Goal: Check status: Check status

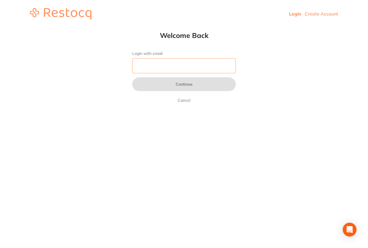
click at [171, 61] on input "Login with email" at bounding box center [184, 65] width 104 height 15
type input "[EMAIL_ADDRESS][DOMAIN_NAME]"
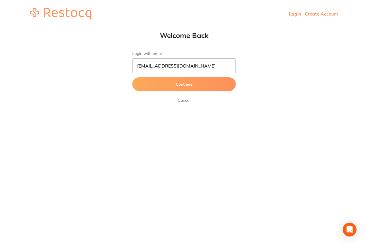
click at [176, 87] on button "Continue" at bounding box center [184, 84] width 104 height 14
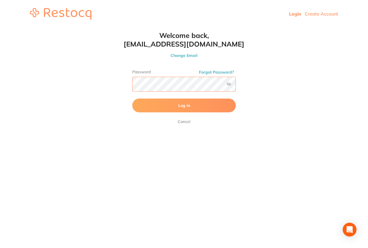
click at [132, 99] on button "Log In" at bounding box center [184, 106] width 104 height 14
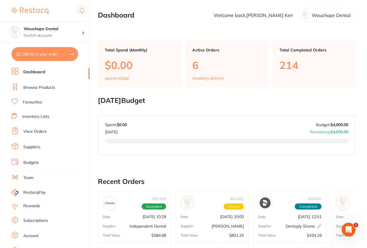
click at [35, 133] on link "View Orders" at bounding box center [34, 132] width 23 height 6
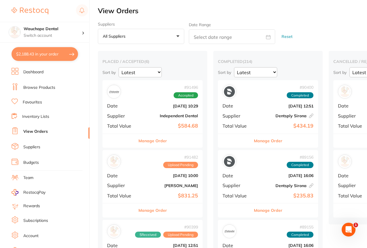
click at [142, 207] on button "Manage Order" at bounding box center [152, 211] width 29 height 14
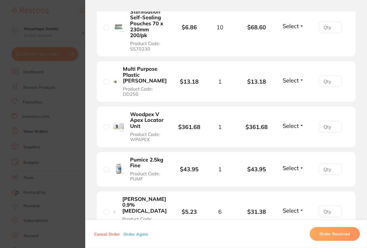
scroll to position [303, 0]
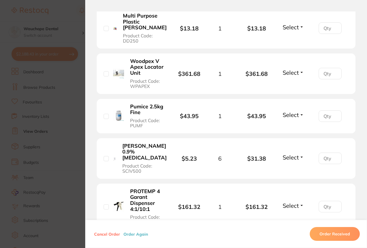
click at [284, 29] on span "Select" at bounding box center [291, 27] width 16 height 7
click at [288, 41] on span "Received" at bounding box center [293, 39] width 15 height 4
click at [292, 71] on span "Select" at bounding box center [291, 72] width 16 height 7
click at [292, 85] on span "Received" at bounding box center [293, 85] width 15 height 4
click at [288, 112] on span "Select" at bounding box center [291, 114] width 16 height 7
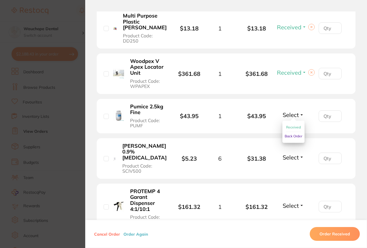
click at [288, 125] on span "Received" at bounding box center [293, 127] width 15 height 4
drag, startPoint x: 365, startPoint y: 120, endPoint x: 366, endPoint y: 131, distance: 10.7
click at [366, 131] on div "Order ID: Restocq- 91482 Order Information 3 Received Upload Pending Order Date…" at bounding box center [226, 130] width 282 height 237
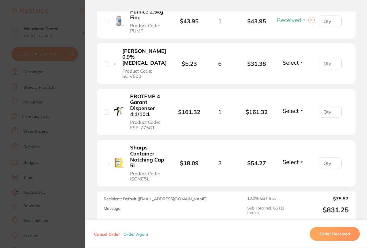
scroll to position [400, 0]
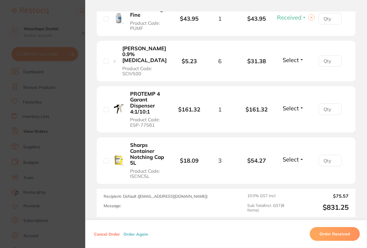
click at [287, 61] on span "Select" at bounding box center [291, 59] width 16 height 7
click at [286, 73] on span "Received" at bounding box center [293, 72] width 15 height 4
click at [283, 107] on span "Select" at bounding box center [291, 108] width 16 height 7
click at [286, 119] on span "Received" at bounding box center [293, 121] width 15 height 4
click at [286, 161] on span "Select" at bounding box center [291, 159] width 16 height 7
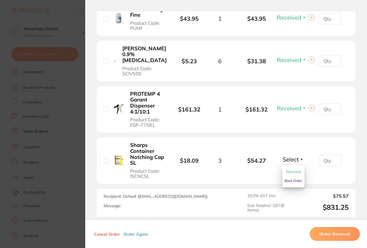
click at [290, 171] on span "Received" at bounding box center [293, 172] width 15 height 4
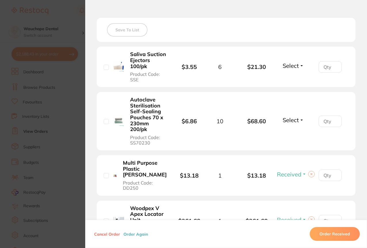
scroll to position [145, 0]
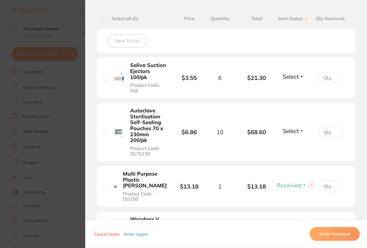
click at [290, 76] on span "Select" at bounding box center [291, 76] width 16 height 7
click at [292, 89] on span "Received" at bounding box center [293, 89] width 15 height 4
click at [288, 131] on span "Select" at bounding box center [291, 131] width 16 height 7
click at [289, 141] on button "Received" at bounding box center [293, 143] width 15 height 9
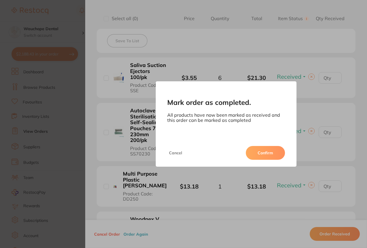
click at [265, 153] on button "Confirm" at bounding box center [265, 153] width 39 height 14
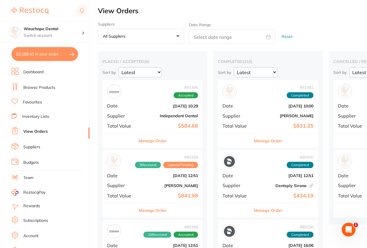
click at [168, 143] on div "Manage Order" at bounding box center [152, 141] width 100 height 14
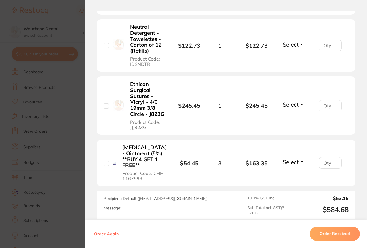
scroll to position [197, 0]
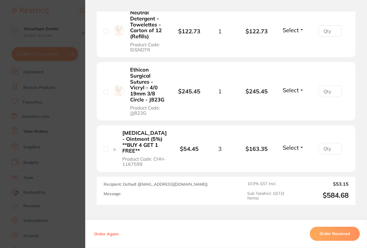
click at [343, 239] on button "Order Received" at bounding box center [335, 234] width 50 height 14
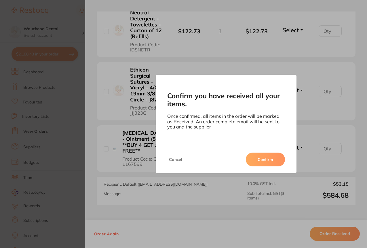
click at [274, 161] on button "Confirm" at bounding box center [265, 160] width 39 height 14
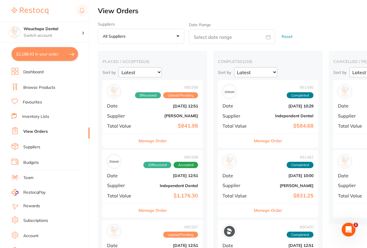
click at [150, 140] on button "Manage Order" at bounding box center [152, 141] width 29 height 14
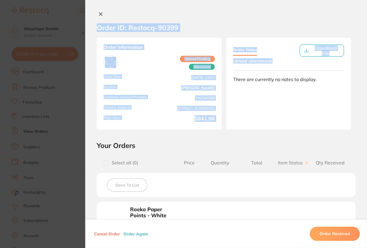
drag, startPoint x: 365, startPoint y: 71, endPoint x: 368, endPoint y: 107, distance: 35.5
click at [367, 107] on html "$2,188.43 Wauchope Dental Switch account Wauchope Dental South West Rocks Denta…" at bounding box center [183, 124] width 367 height 248
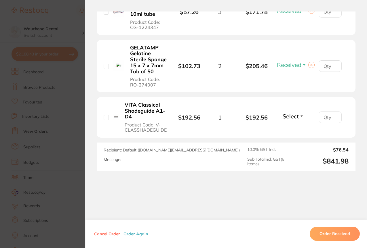
scroll to position [400, 0]
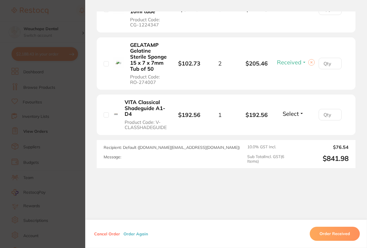
click at [290, 120] on li "VITA Classical Shadeguide A1-D4 Product Code: V-CLASSHADEGUIDE $192.56 1 $192.5…" at bounding box center [226, 115] width 259 height 41
click at [289, 116] on span "Select" at bounding box center [291, 113] width 16 height 7
click at [289, 126] on span "Received" at bounding box center [293, 126] width 15 height 4
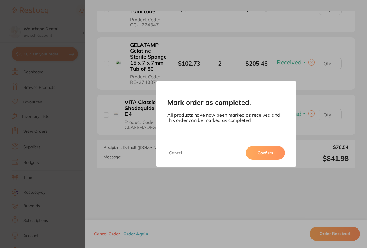
click at [268, 157] on button "Confirm" at bounding box center [265, 153] width 39 height 14
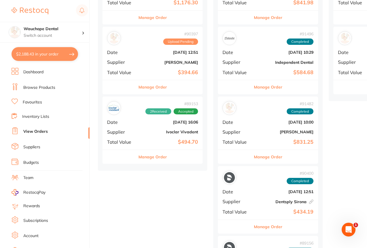
scroll to position [71, 0]
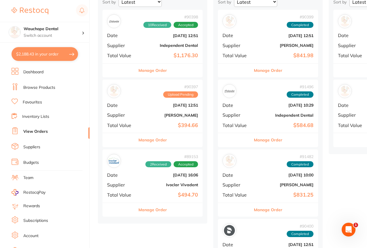
click at [145, 70] on button "Manage Order" at bounding box center [152, 71] width 29 height 14
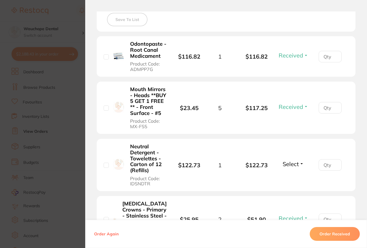
scroll to position [263, 0]
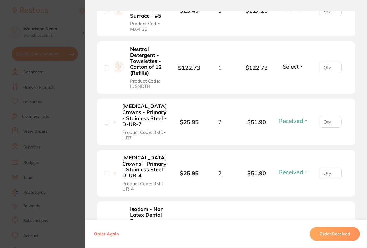
click at [288, 66] on span "Select" at bounding box center [291, 66] width 16 height 7
click at [288, 76] on button "Received" at bounding box center [293, 79] width 15 height 9
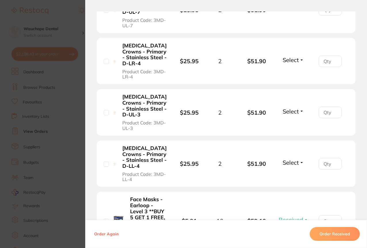
scroll to position [691, 0]
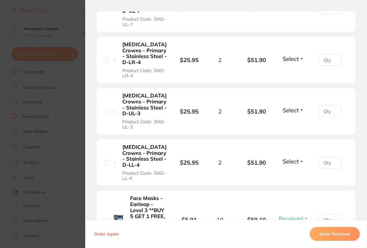
click at [298, 55] on button "Select" at bounding box center [293, 58] width 25 height 7
click at [295, 69] on span "Received" at bounding box center [293, 71] width 15 height 4
click at [289, 107] on span "Select" at bounding box center [291, 110] width 16 height 7
click at [288, 121] on span "Received" at bounding box center [293, 123] width 15 height 4
click at [287, 158] on span "Select" at bounding box center [291, 161] width 16 height 7
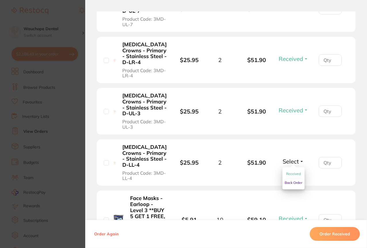
click at [287, 172] on span "Received" at bounding box center [293, 174] width 15 height 4
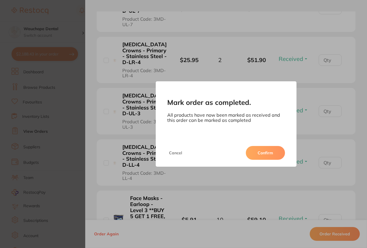
click at [277, 145] on div "Cancel Confirm" at bounding box center [226, 153] width 141 height 28
click at [275, 155] on button "Confirm" at bounding box center [265, 153] width 39 height 14
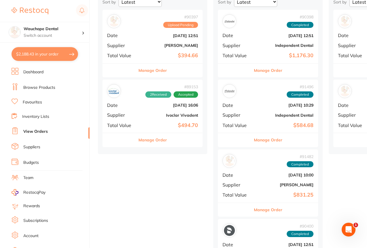
click at [153, 69] on button "Manage Order" at bounding box center [152, 71] width 29 height 14
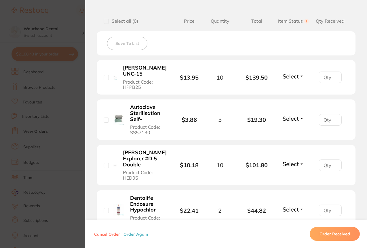
scroll to position [155, 0]
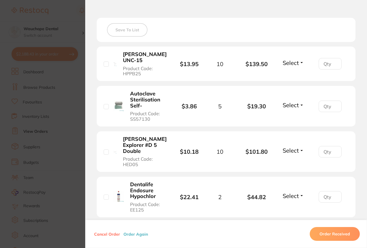
click at [301, 62] on button "Select" at bounding box center [293, 62] width 25 height 7
click at [292, 77] on span "Received" at bounding box center [293, 75] width 15 height 4
click at [292, 105] on span "Select" at bounding box center [291, 105] width 16 height 7
click at [293, 116] on span "Received" at bounding box center [293, 117] width 15 height 4
click at [291, 149] on span "Select" at bounding box center [291, 150] width 16 height 7
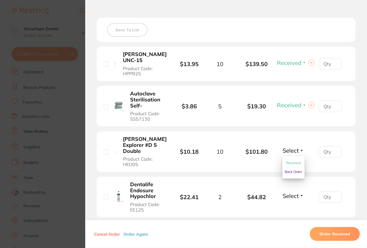
click at [290, 162] on span "Received" at bounding box center [293, 163] width 15 height 4
click at [283, 196] on span "Select" at bounding box center [291, 196] width 16 height 7
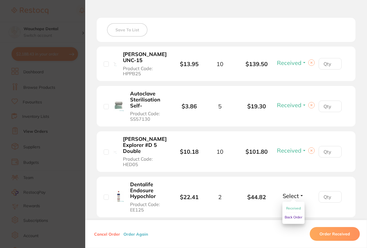
click at [292, 207] on span "Received" at bounding box center [293, 208] width 15 height 4
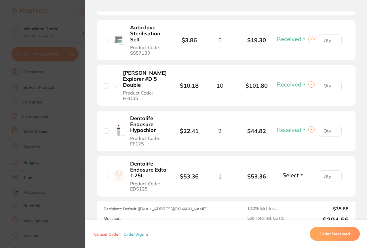
scroll to position [224, 0]
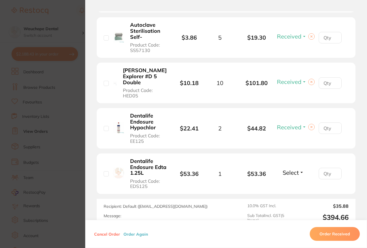
click at [294, 175] on span "Select" at bounding box center [291, 172] width 16 height 7
click at [295, 187] on span "Received" at bounding box center [293, 185] width 15 height 4
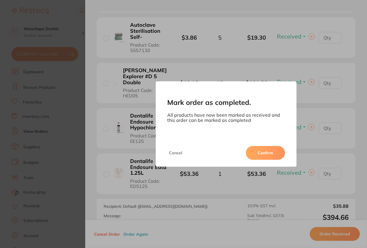
click at [264, 154] on button "Confirm" at bounding box center [265, 153] width 39 height 14
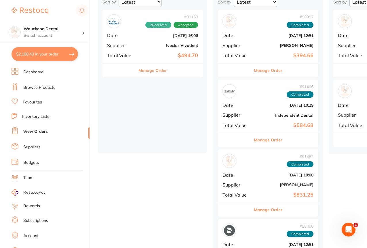
click at [159, 70] on button "Manage Order" at bounding box center [152, 71] width 29 height 14
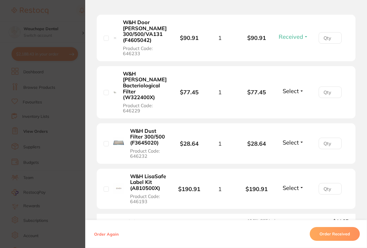
scroll to position [235, 0]
